Goal: Task Accomplishment & Management: Use online tool/utility

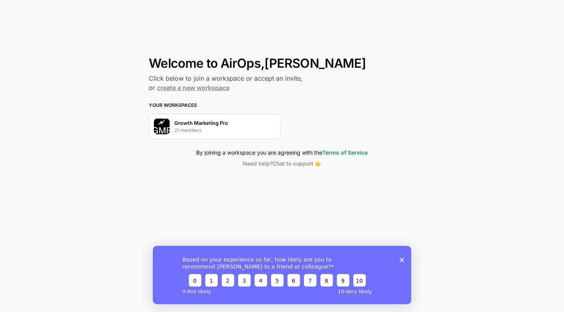
click at [192, 121] on p "Growth Marketing Pro" at bounding box center [201, 123] width 54 height 8
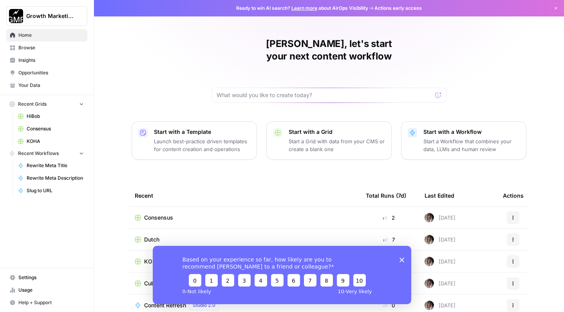
click at [401, 262] on icon "Close survey" at bounding box center [402, 260] width 5 height 5
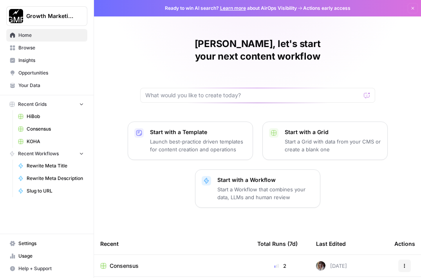
click at [55, 44] on link "Browse" at bounding box center [46, 48] width 81 height 13
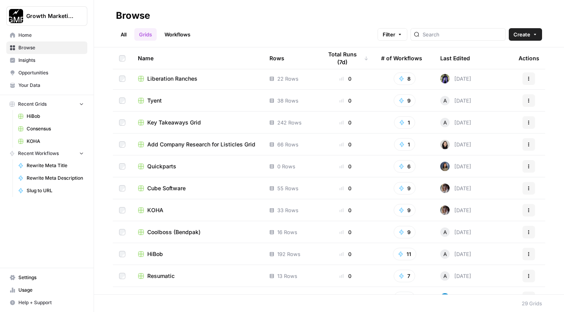
scroll to position [375, 0]
click at [219, 210] on div "KOHA" at bounding box center [197, 210] width 119 height 8
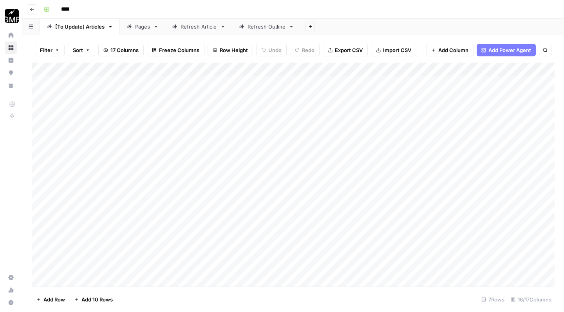
click at [143, 30] on div "Pages" at bounding box center [142, 27] width 15 height 8
click at [85, 25] on div "[To Update] Articles" at bounding box center [79, 27] width 49 height 8
click at [141, 30] on div "Pages" at bounding box center [142, 27] width 15 height 8
click at [203, 29] on div "Refresh Article" at bounding box center [199, 27] width 36 height 8
click at [262, 30] on div "Refresh Outline" at bounding box center [267, 27] width 38 height 8
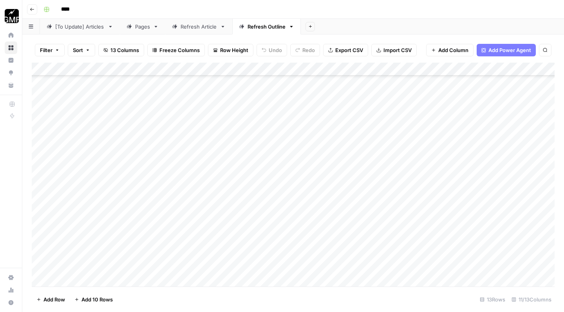
scroll to position [248, 0]
